Goal: Task Accomplishment & Management: Manage account settings

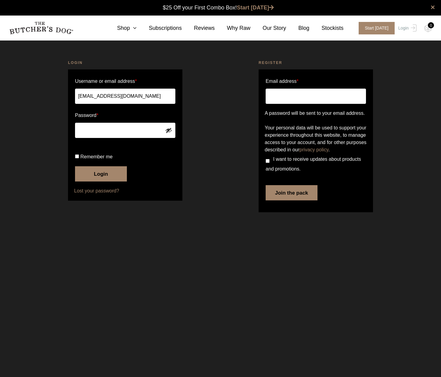
type input "[EMAIL_ADDRESS][DOMAIN_NAME]"
click at [101, 182] on button "Login" at bounding box center [101, 173] width 52 height 15
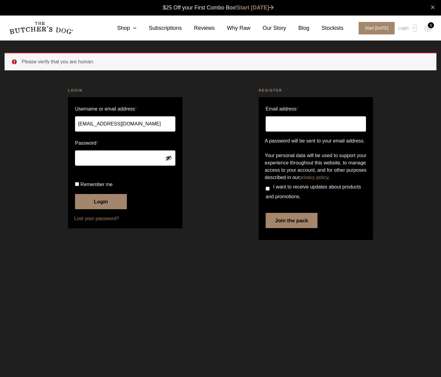
click at [110, 209] on button "Login" at bounding box center [101, 201] width 52 height 15
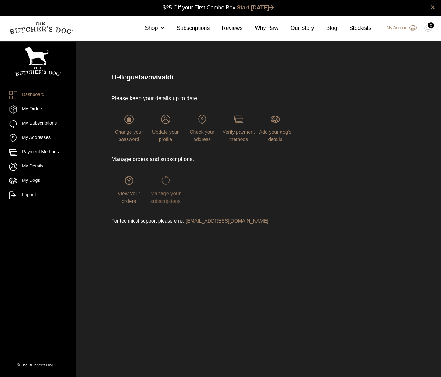
click at [173, 182] on link "Manage your subscriptions" at bounding box center [165, 190] width 35 height 28
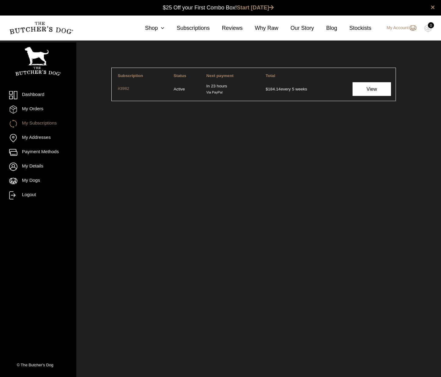
click at [363, 88] on link "View" at bounding box center [371, 89] width 38 height 14
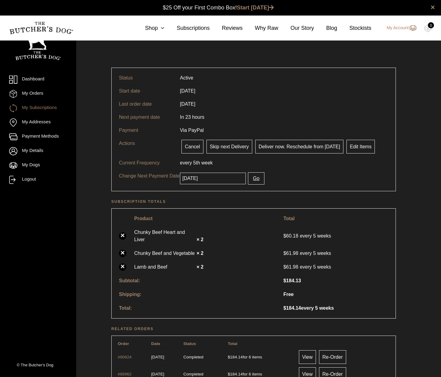
scroll to position [0, 0]
click at [216, 179] on input "2025-09-16" at bounding box center [213, 179] width 66 height 12
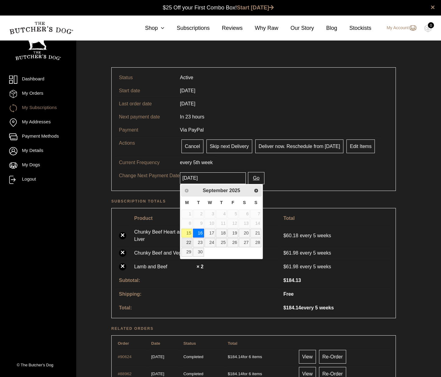
click at [187, 240] on link "22" at bounding box center [186, 242] width 11 height 9
type input "2025-09-22"
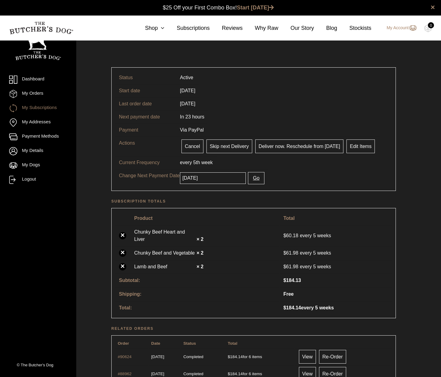
click at [255, 176] on button "Go" at bounding box center [256, 178] width 16 height 12
